Goal: Navigation & Orientation: Find specific page/section

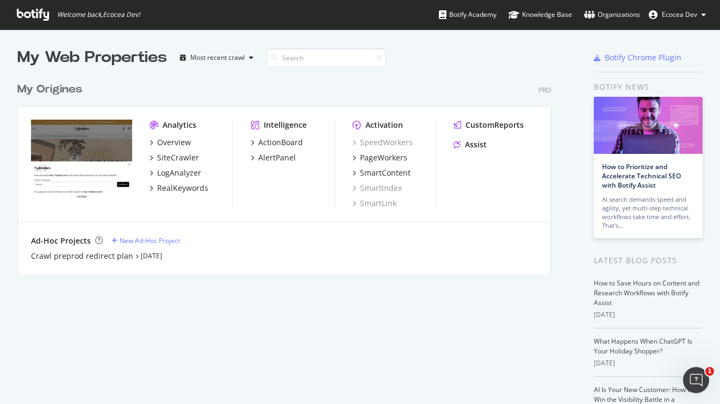
click at [677, 17] on span "Ecocea Dev" at bounding box center [679, 14] width 35 height 9
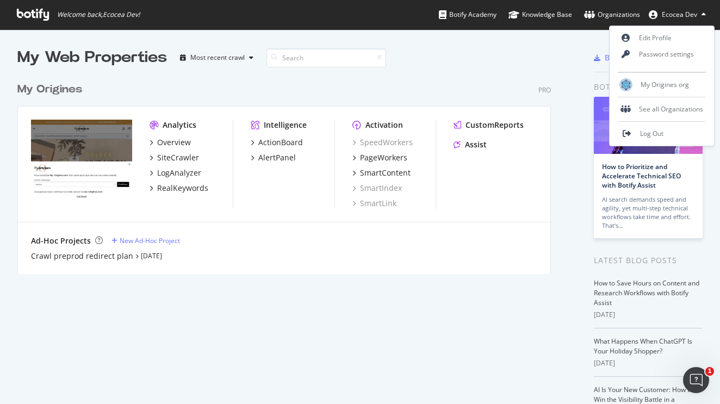
click at [677, 17] on span "Ecocea Dev" at bounding box center [679, 14] width 35 height 9
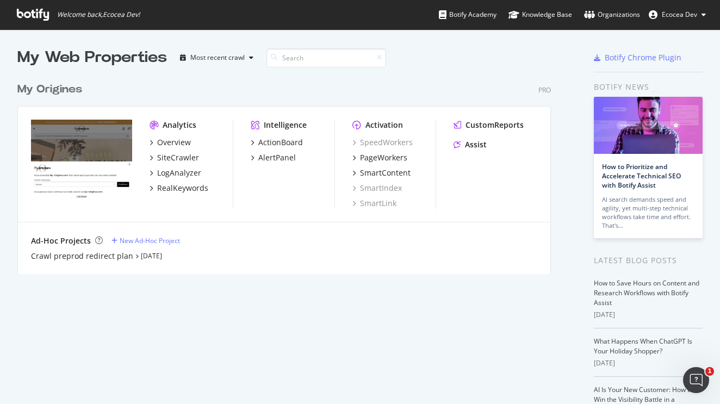
click at [55, 15] on span "Welcome back, Ecocea Dev !" at bounding box center [78, 14] width 140 height 29
click at [23, 18] on icon at bounding box center [33, 15] width 32 height 12
click at [85, 20] on span "Welcome back, Ecocea Dev !" at bounding box center [78, 14] width 140 height 29
click at [17, 15] on icon at bounding box center [33, 15] width 32 height 12
click at [53, 9] on span "Welcome back, Ecocea Dev !" at bounding box center [78, 14] width 140 height 29
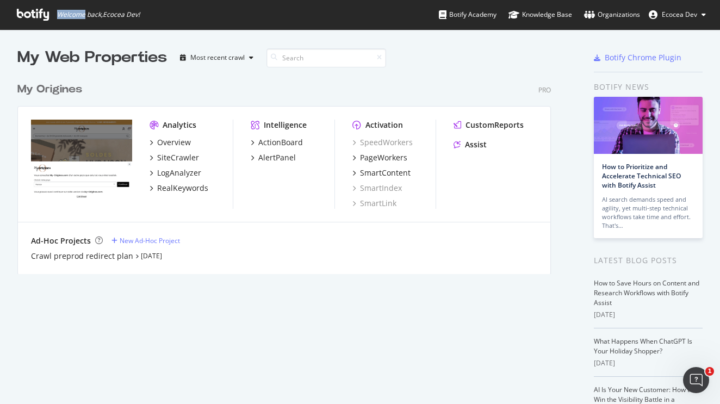
click at [53, 9] on span "Welcome back, Ecocea Dev !" at bounding box center [78, 14] width 140 height 29
click at [27, 19] on icon at bounding box center [33, 15] width 32 height 12
click at [223, 54] on div "Most recent crawl" at bounding box center [217, 57] width 54 height 7
click at [383, 65] on input at bounding box center [326, 57] width 120 height 19
click at [162, 257] on link "Sep 15th 25" at bounding box center [151, 255] width 21 height 9
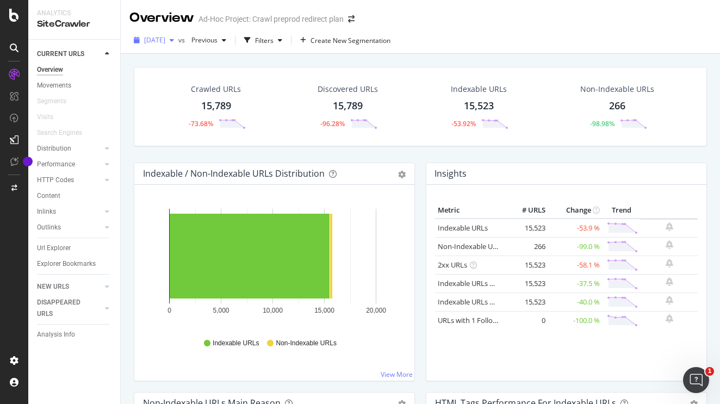
click at [165, 35] on span "2025 Sep. 15th" at bounding box center [154, 39] width 21 height 9
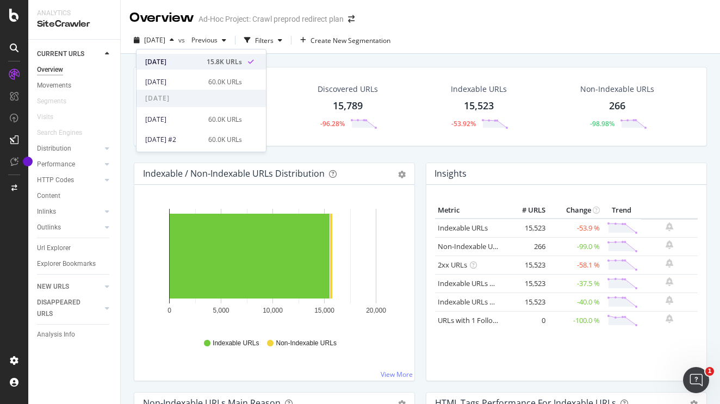
click at [182, 66] on div "2025 Sep. 15th" at bounding box center [172, 62] width 55 height 10
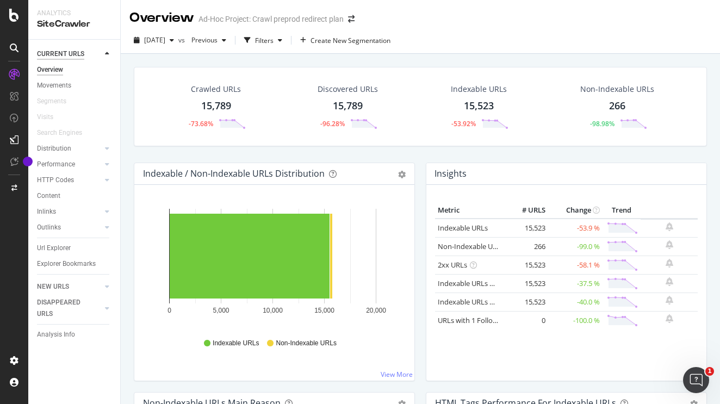
click at [63, 49] on div "CURRENT URLS" at bounding box center [60, 53] width 47 height 11
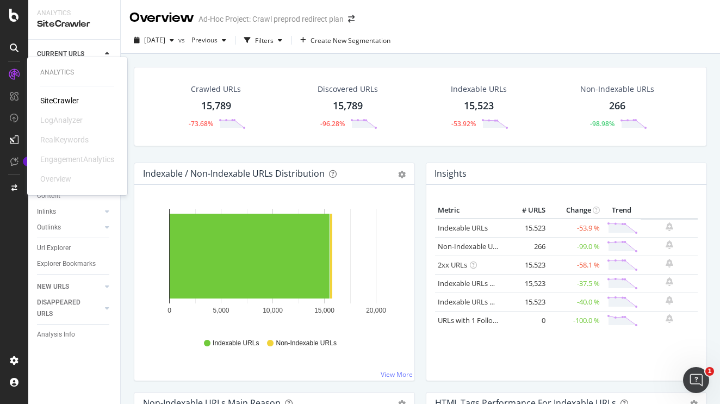
click at [48, 100] on div "SiteCrawler" at bounding box center [59, 100] width 39 height 11
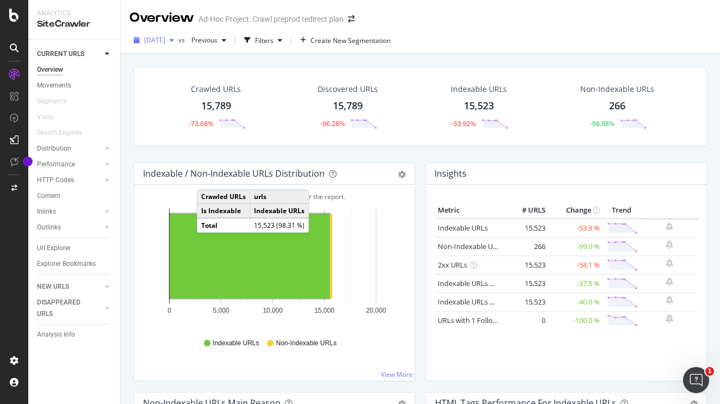
click at [165, 43] on span "2025 Sep. 15th" at bounding box center [154, 39] width 21 height 9
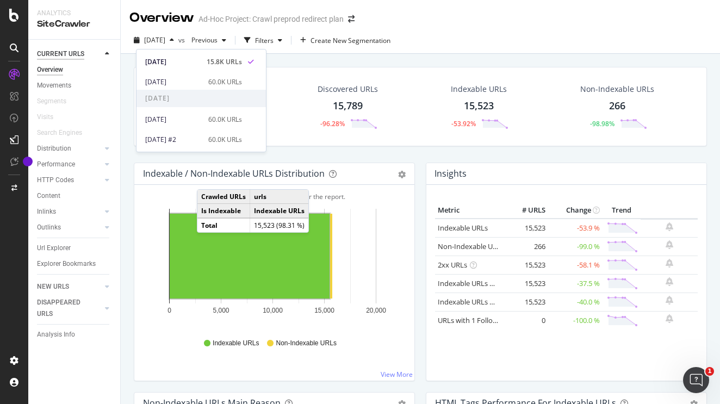
click at [67, 54] on div "CURRENT URLS" at bounding box center [60, 53] width 47 height 11
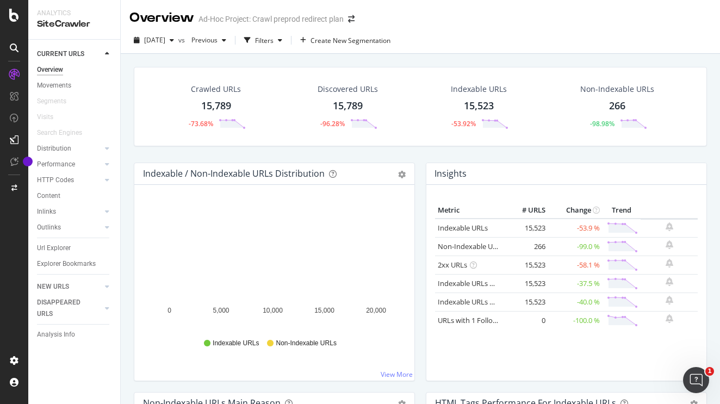
click at [80, 18] on div "SiteCrawler" at bounding box center [74, 24] width 74 height 13
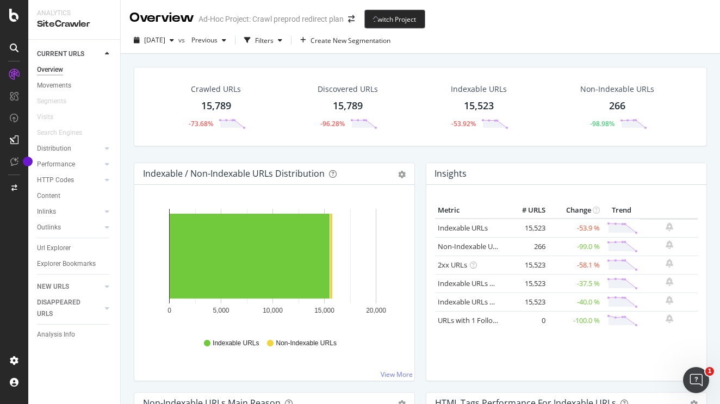
click at [348, 20] on span at bounding box center [351, 19] width 15 height 8
click at [348, 21] on span at bounding box center [351, 19] width 15 height 8
click at [356, 20] on span at bounding box center [351, 19] width 15 height 8
click at [352, 20] on icon "arrow-right-arrow-left" at bounding box center [351, 19] width 7 height 8
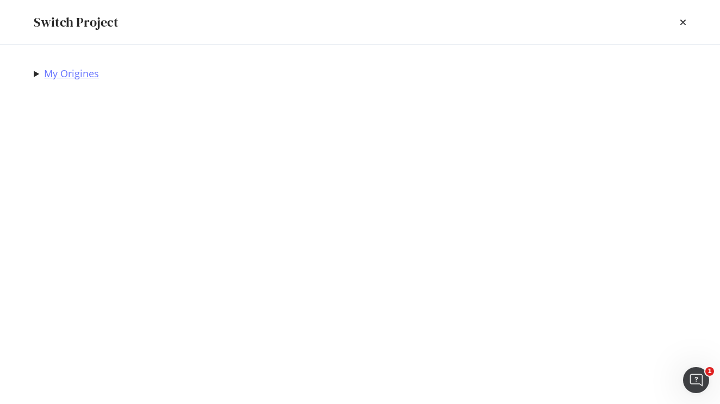
click at [64, 70] on link "My Origines" at bounding box center [71, 73] width 55 height 11
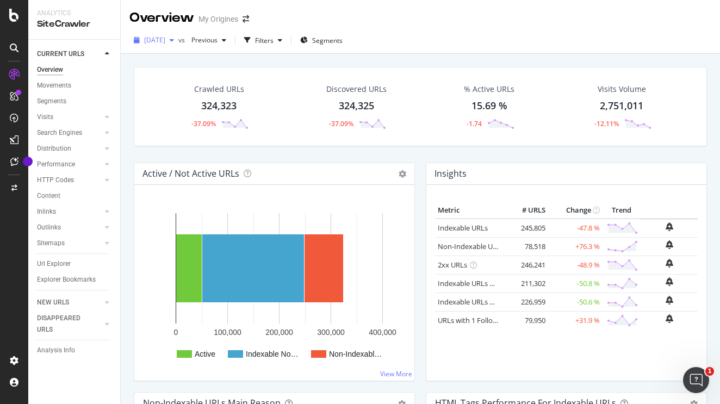
click at [174, 43] on icon "button" at bounding box center [172, 40] width 4 height 7
click at [58, 119] on link "Visits" at bounding box center [69, 116] width 65 height 11
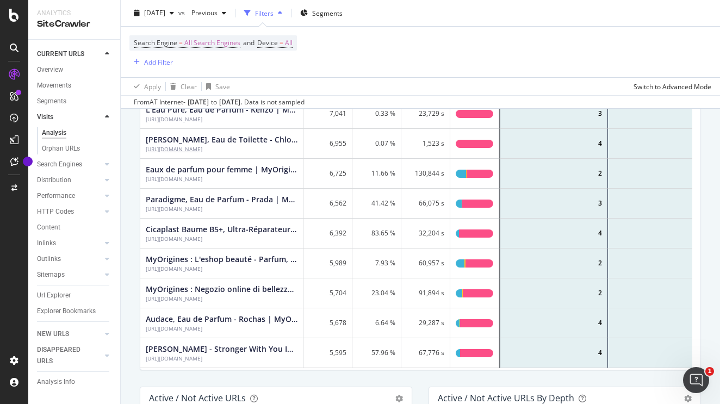
scroll to position [184, 0]
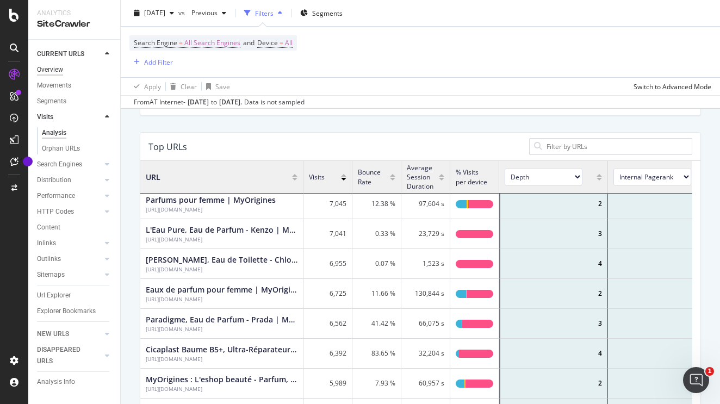
click at [57, 71] on div "Overview" at bounding box center [50, 69] width 26 height 11
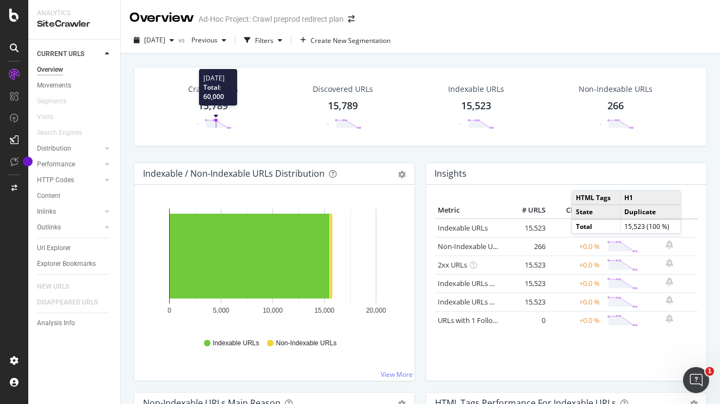
click at [214, 122] on polygon at bounding box center [218, 124] width 24 height 8
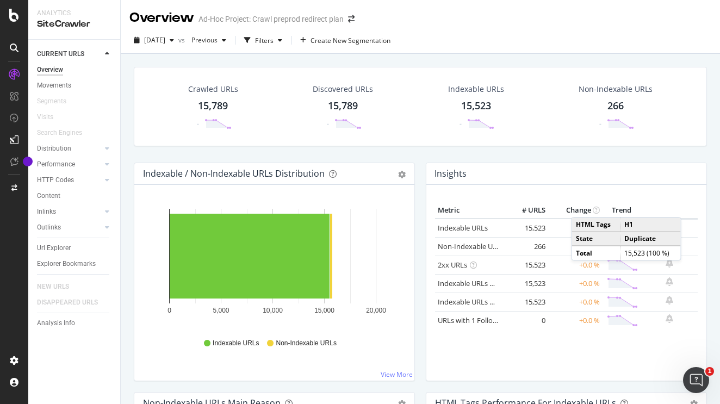
scroll to position [53, 0]
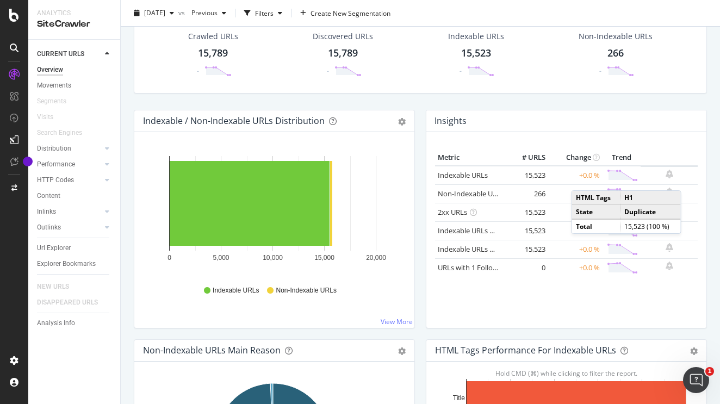
click at [509, 117] on div "Insights" at bounding box center [566, 121] width 280 height 22
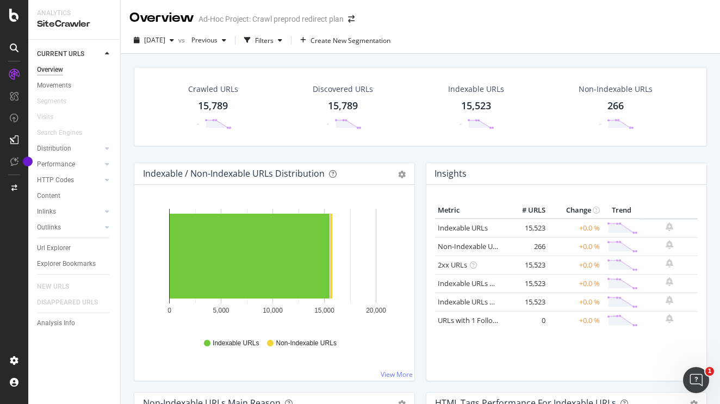
scroll to position [0, 0]
click at [217, 41] on span "Previous" at bounding box center [202, 39] width 30 height 9
click at [351, 17] on icon "arrow-right-arrow-left" at bounding box center [351, 19] width 7 height 8
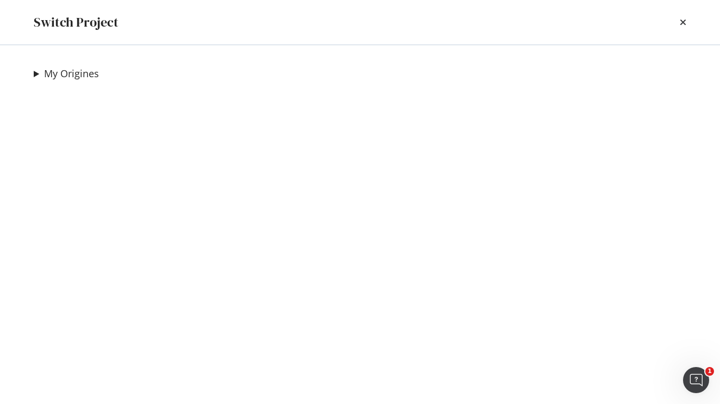
click at [28, 74] on div "My Origines Crawl preprod redirect plan Ad-Hoc Project" at bounding box center [360, 224] width 696 height 359
click at [34, 74] on summary "My Origines" at bounding box center [66, 74] width 65 height 14
click at [50, 73] on link "My Origines" at bounding box center [71, 73] width 55 height 11
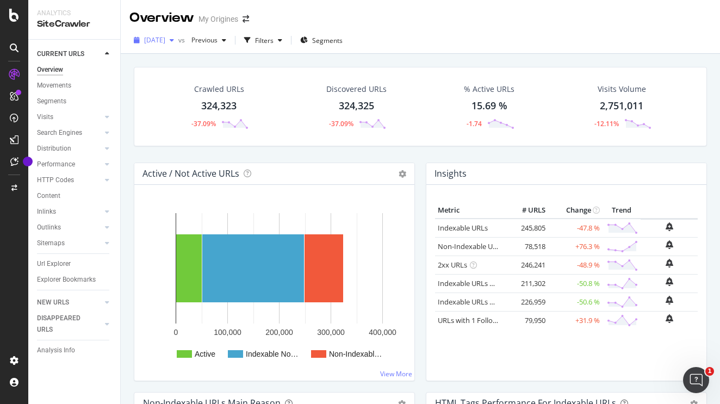
click at [174, 37] on icon "button" at bounding box center [172, 40] width 4 height 7
click at [13, 164] on icon at bounding box center [14, 161] width 8 height 9
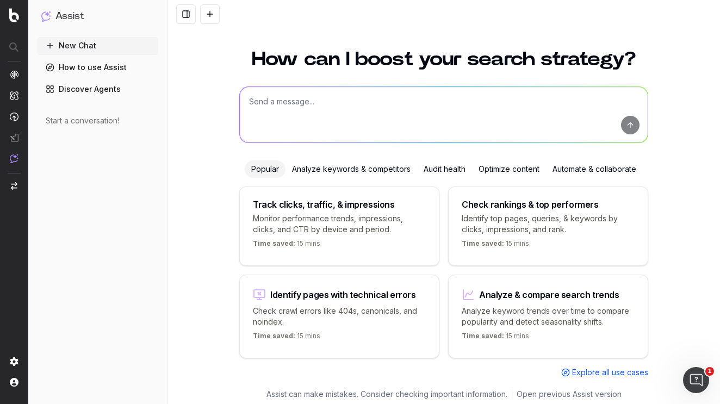
scroll to position [18, 0]
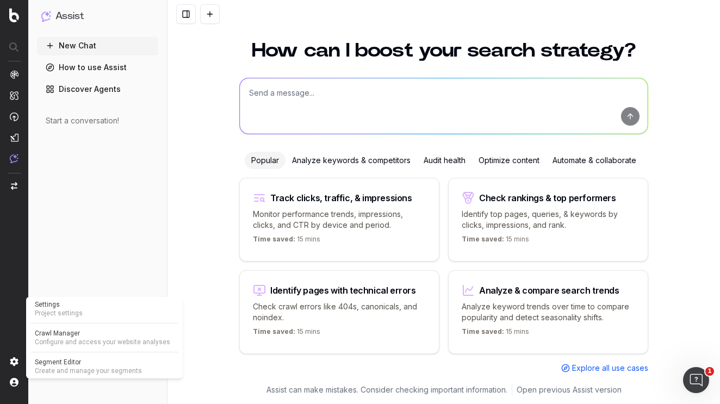
click at [53, 343] on span "Configure and access your website analyses" at bounding box center [104, 342] width 139 height 9
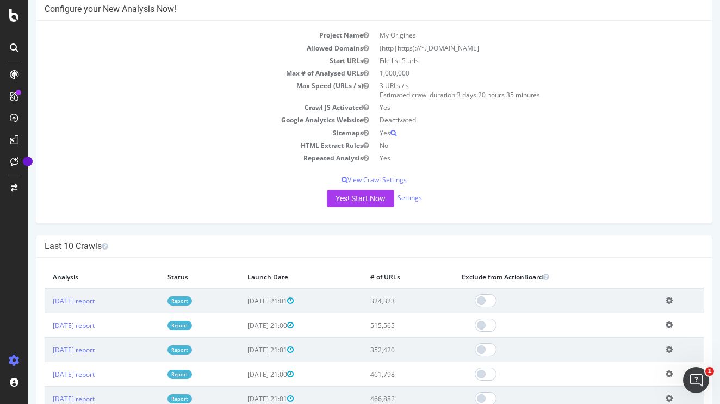
scroll to position [102, 0]
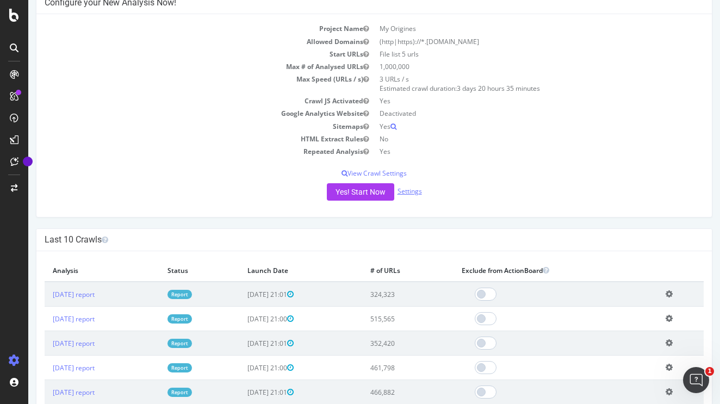
click at [412, 190] on link "Settings" at bounding box center [409, 190] width 24 height 9
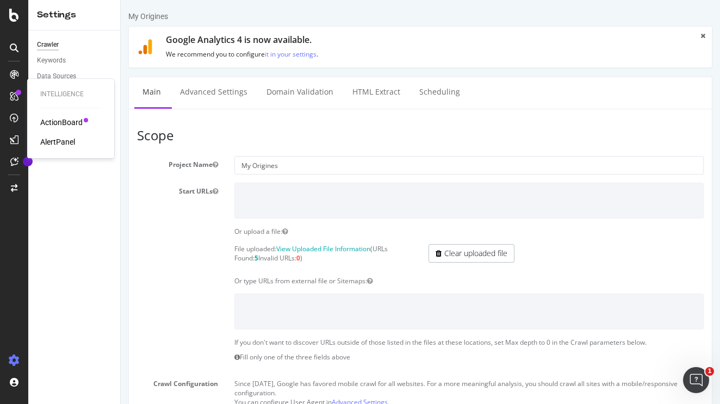
click at [14, 91] on div at bounding box center [13, 96] width 17 height 17
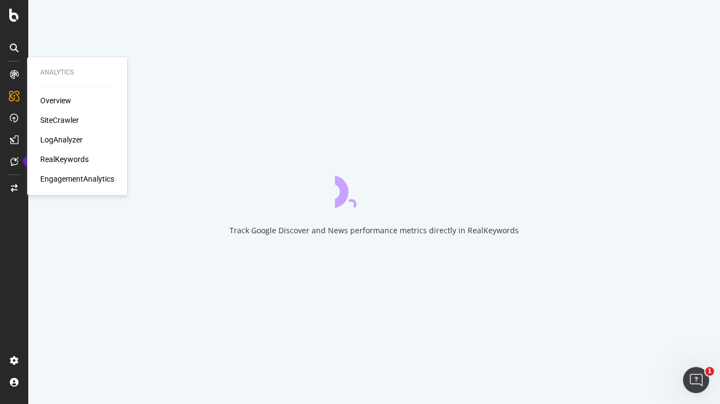
click at [17, 72] on icon at bounding box center [14, 74] width 9 height 9
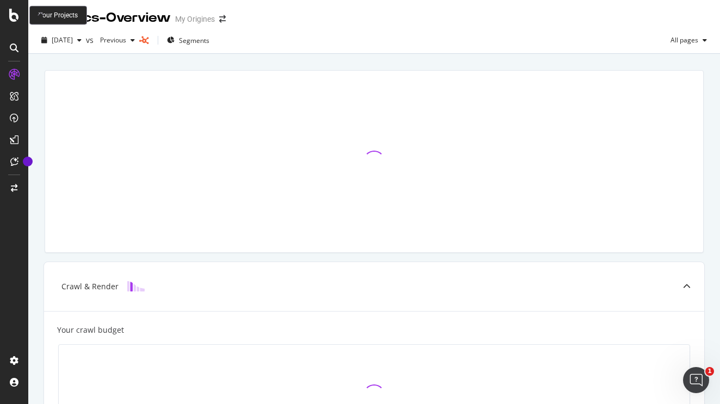
click at [11, 15] on icon at bounding box center [14, 15] width 10 height 13
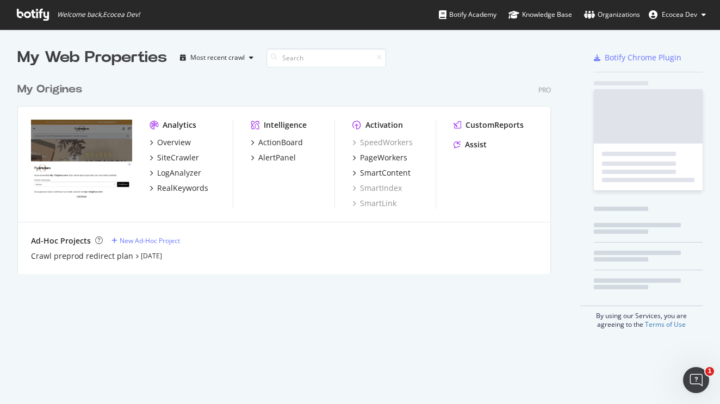
scroll to position [396, 704]
